Goal: Transaction & Acquisition: Purchase product/service

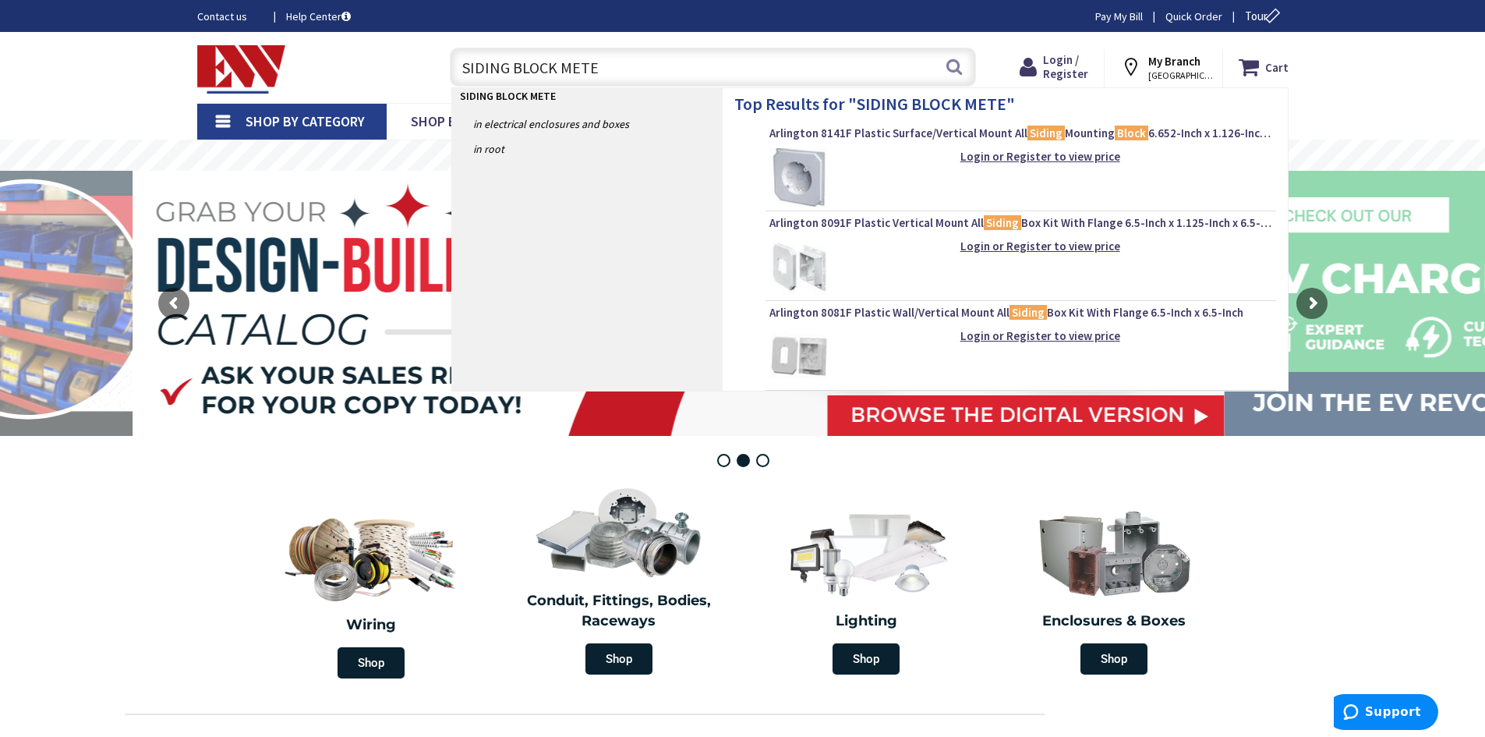
type input "SIDING BLOCK METER"
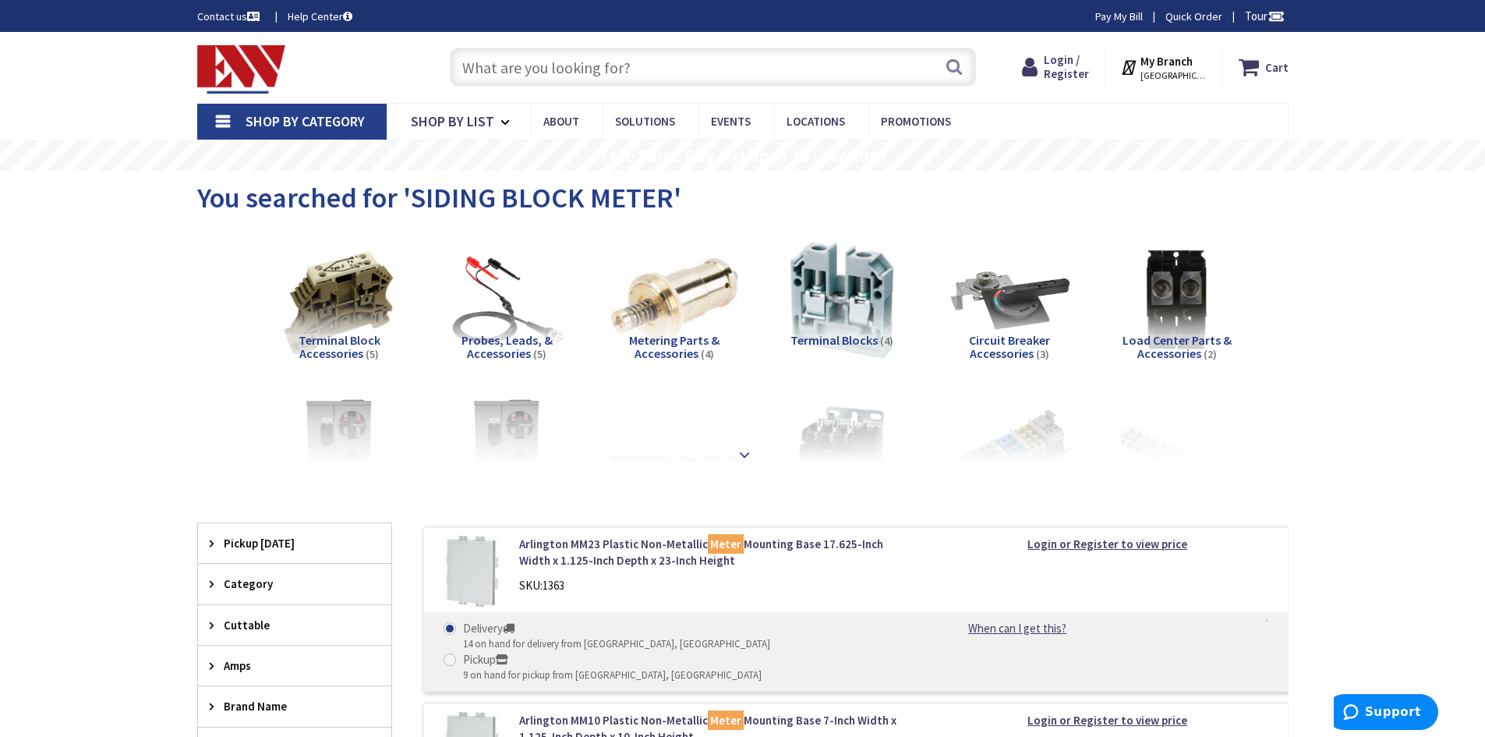
click at [758, 457] on div at bounding box center [742, 420] width 1013 height 86
click at [614, 80] on input "text" at bounding box center [713, 67] width 526 height 39
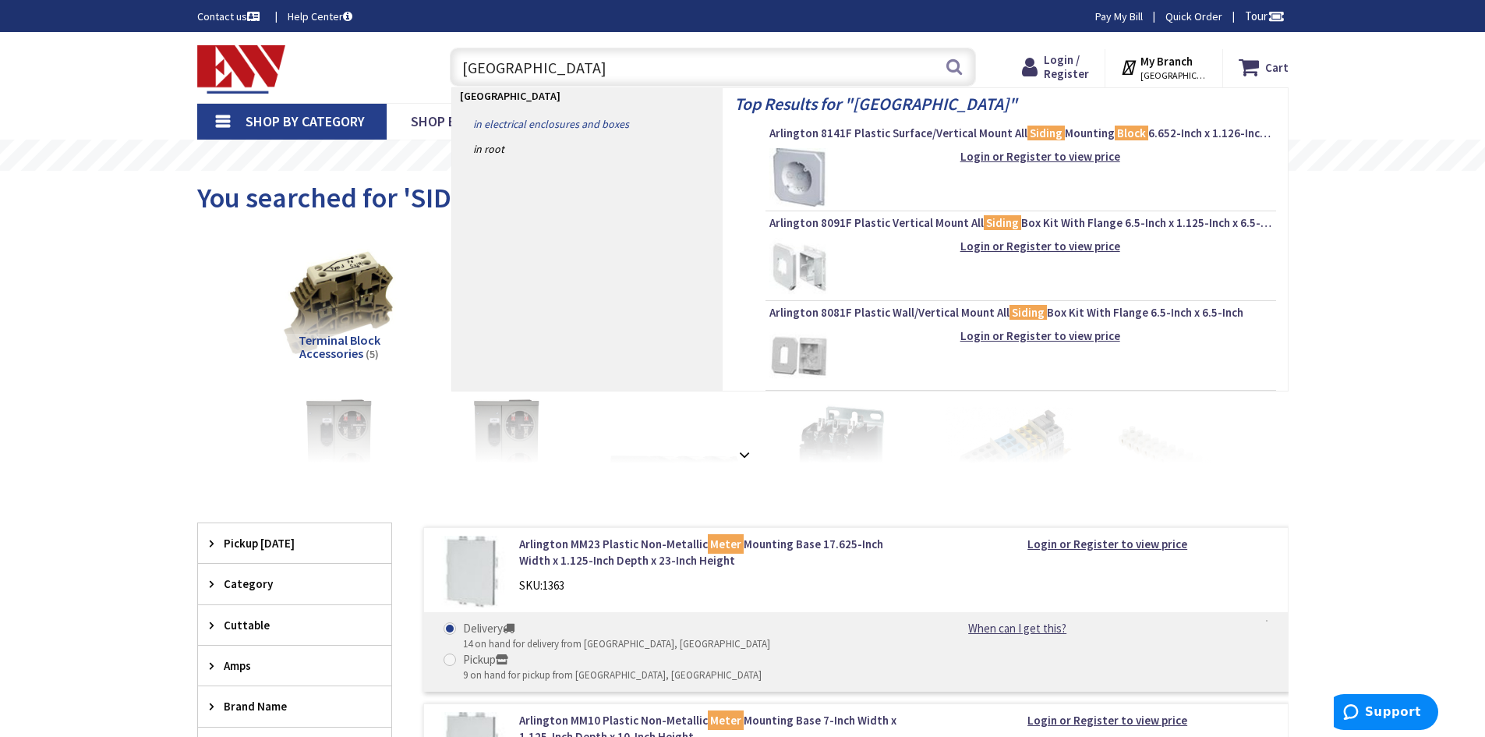
type input "SIDING BLOCK"
click at [594, 128] on link "in Electrical Enclosures and Boxes" at bounding box center [587, 123] width 271 height 25
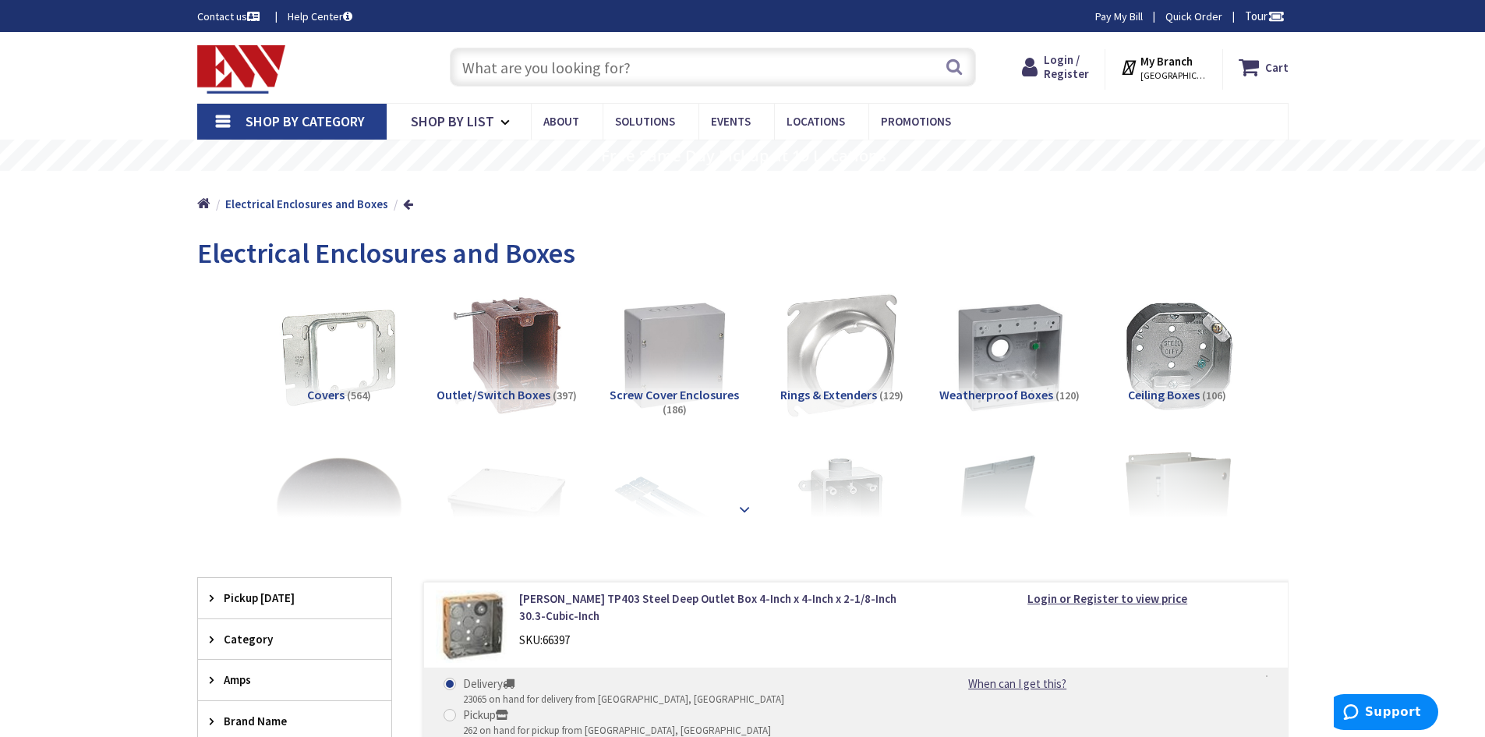
click at [748, 513] on strong at bounding box center [744, 508] width 19 height 17
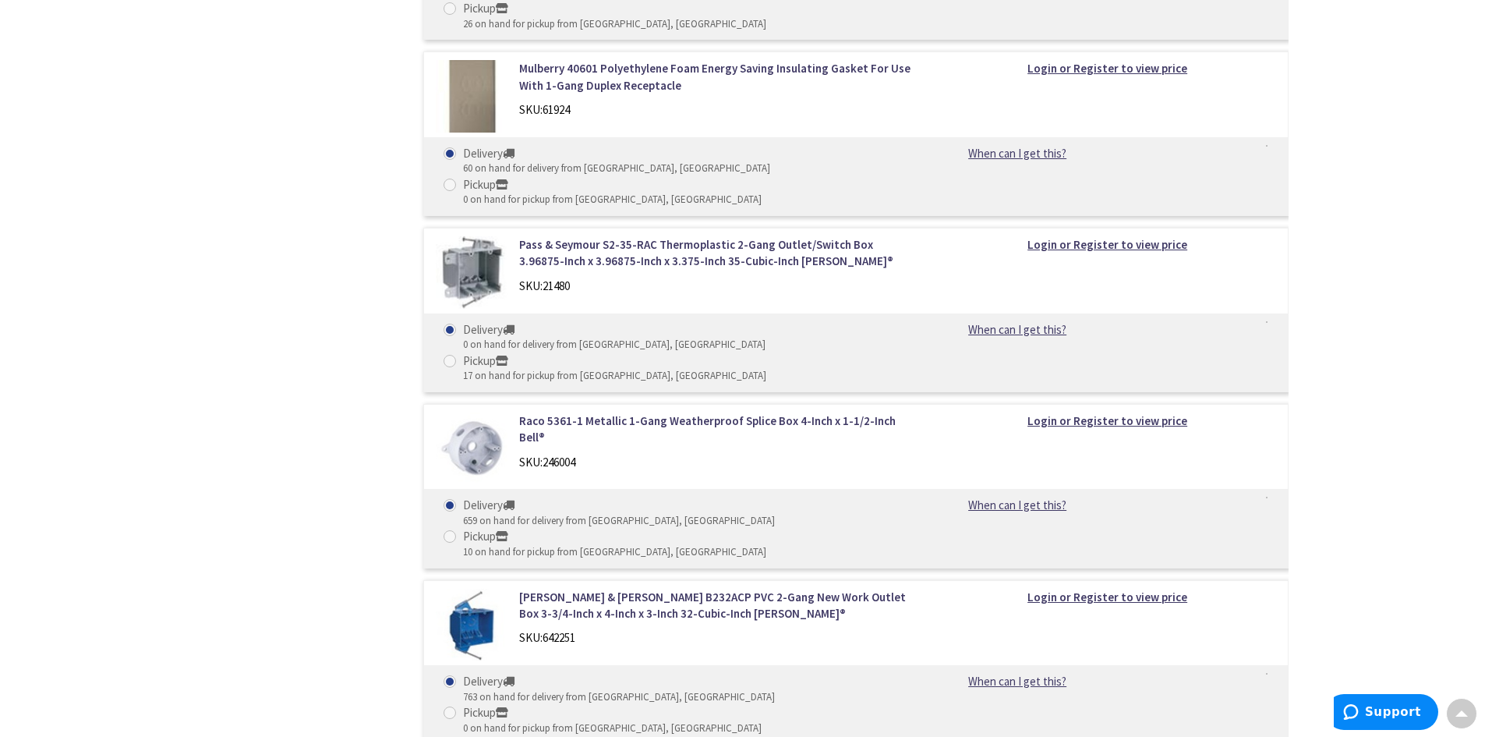
scroll to position [15670, 0]
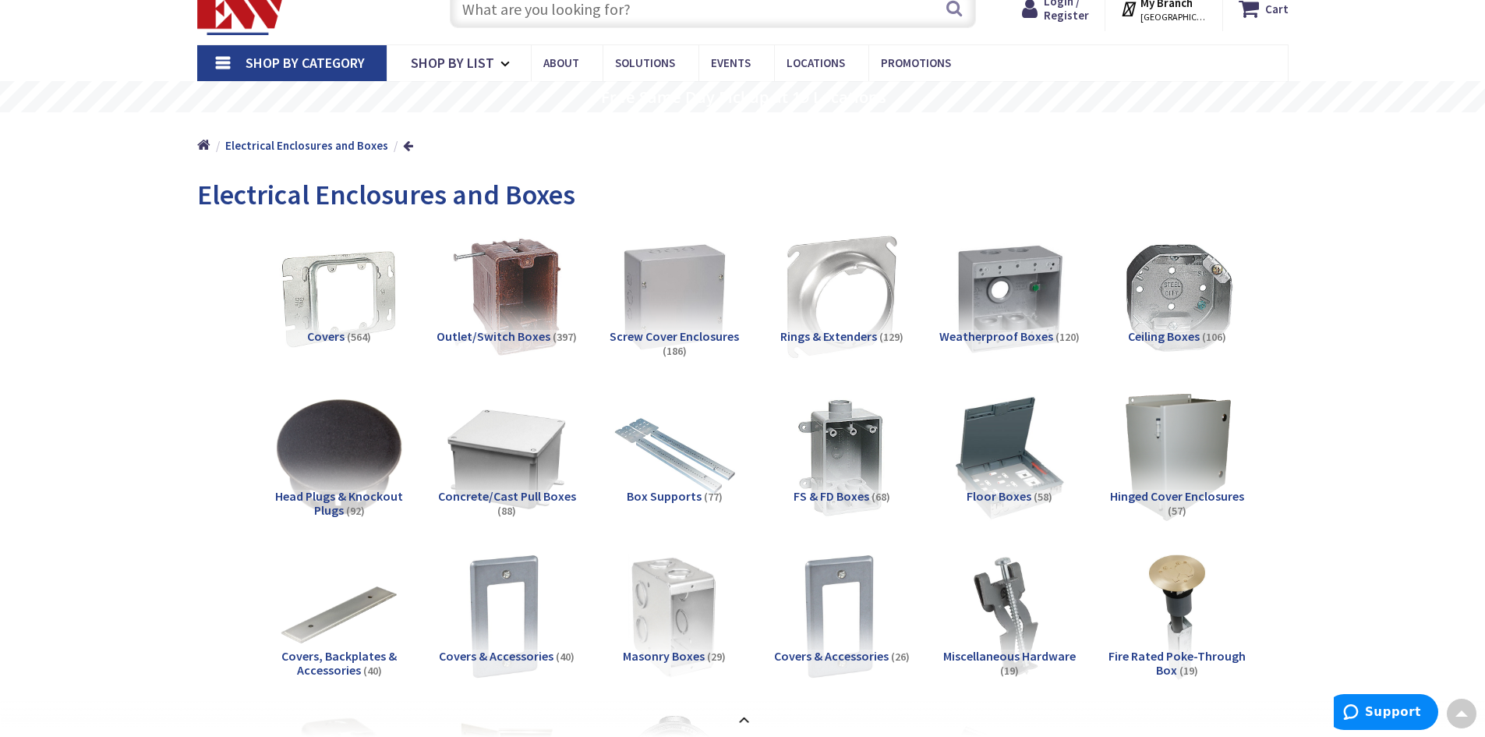
scroll to position [0, 0]
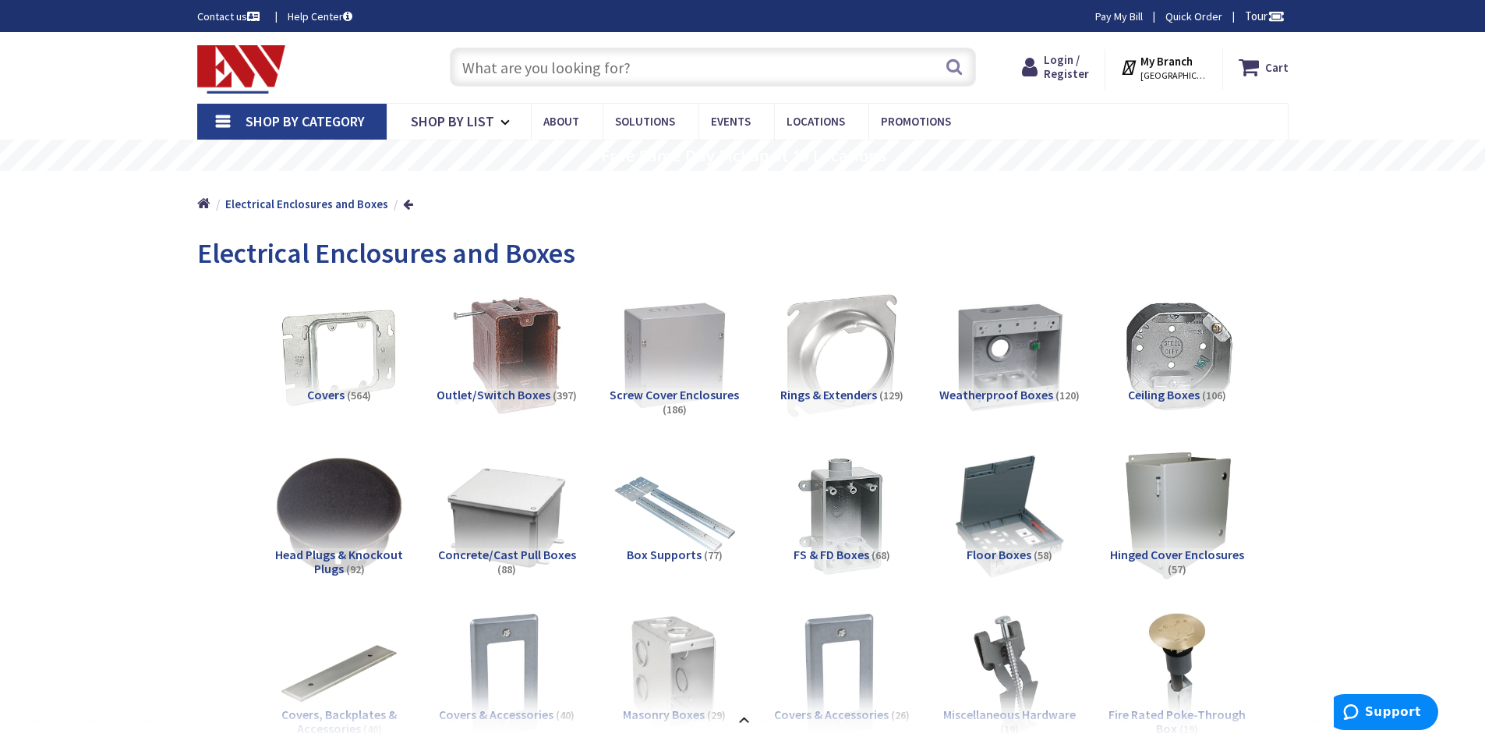
click at [248, 69] on img at bounding box center [241, 69] width 89 height 48
